Goal: Task Accomplishment & Management: Manage account settings

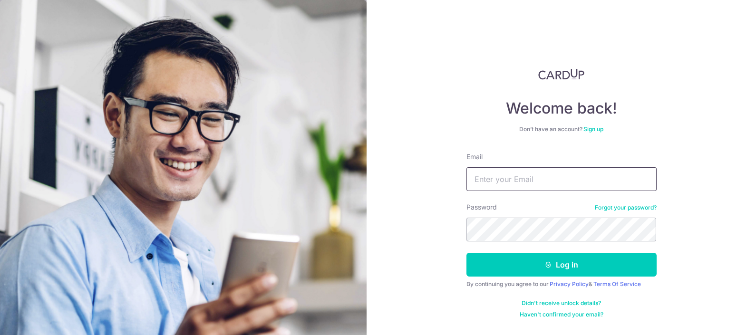
click at [542, 175] on input "Email" at bounding box center [561, 179] width 190 height 24
type input "[EMAIL_ADDRESS][DOMAIN_NAME]"
click at [466, 253] on button "Log in" at bounding box center [561, 265] width 190 height 24
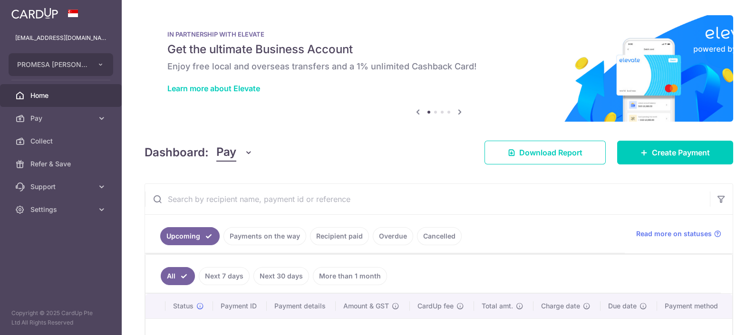
scroll to position [59, 0]
